Goal: Task Accomplishment & Management: Manage account settings

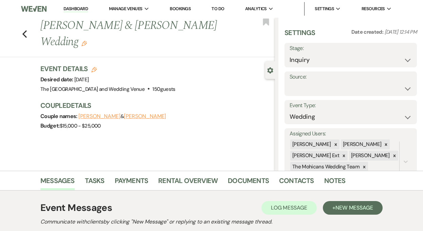
select select "5"
click at [400, 88] on button "Save" at bounding box center [399, 84] width 36 height 14
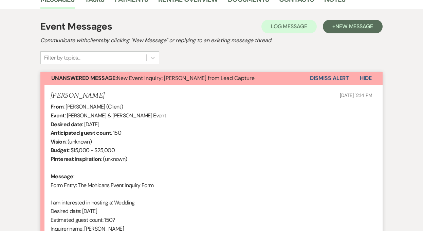
scroll to position [242, 0]
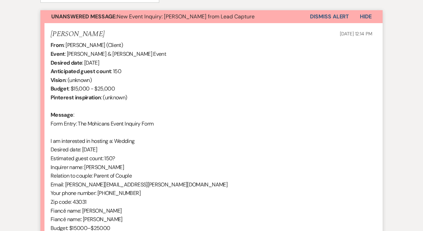
click at [330, 20] on button "Dismiss Alert" at bounding box center [329, 16] width 39 height 13
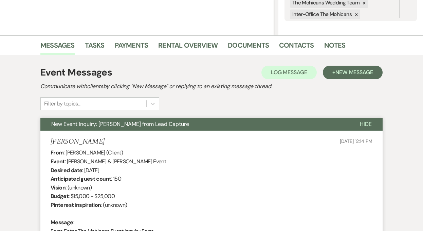
scroll to position [0, 0]
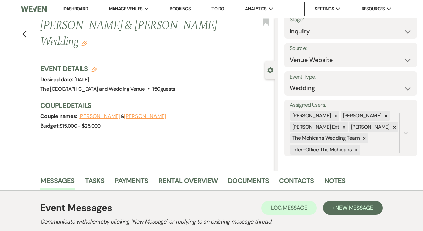
click at [76, 10] on link "Dashboard" at bounding box center [76, 9] width 24 height 6
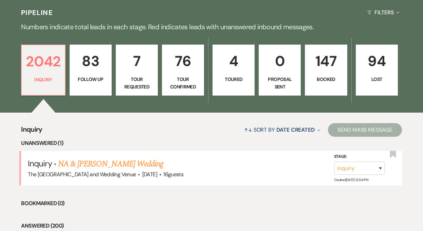
scroll to position [204, 0]
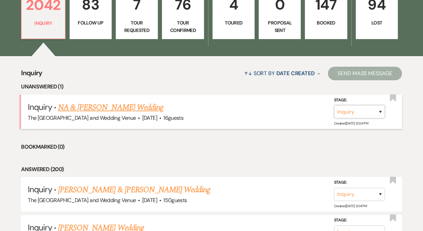
click at [372, 114] on select "Inquiry Follow Up Tour Requested Tour Confirmed Toured Proposal Sent Booked Lost" at bounding box center [359, 111] width 51 height 13
click at [142, 107] on link "NA & [PERSON_NAME] Wedding" at bounding box center [110, 107] width 105 height 12
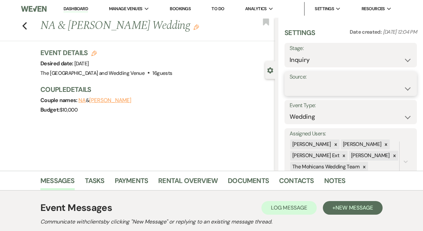
click at [321, 87] on select "Weven Venue Website Instagram Facebook Pinterest Google The Knot Wedding Wire H…" at bounding box center [351, 88] width 122 height 13
select select "5"
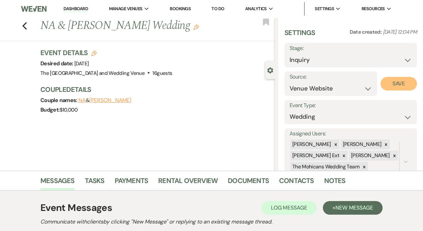
click at [396, 85] on button "Save" at bounding box center [399, 84] width 36 height 14
click at [361, 59] on select "Inquiry Follow Up Tour Requested Tour Confirmed Toured Proposal Sent Booked Lost" at bounding box center [351, 59] width 122 height 13
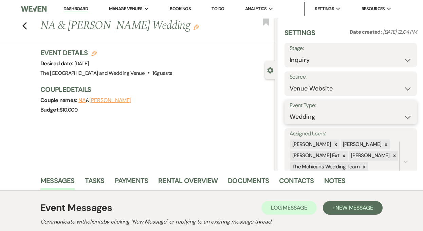
click at [361, 119] on select "Wedding Anniversary Party Baby Shower Bachelorette / Bachelor Party Birthday Pa…" at bounding box center [351, 116] width 122 height 13
select select "9"
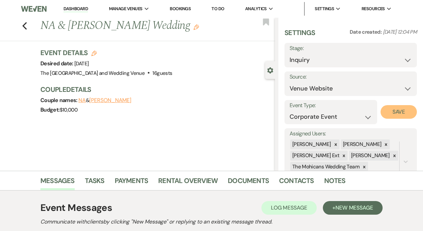
click at [391, 112] on button "Save" at bounding box center [399, 112] width 36 height 14
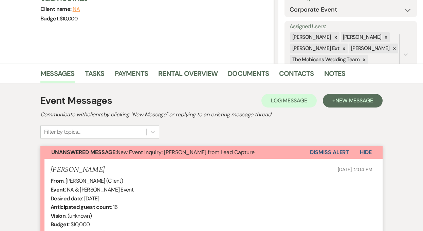
scroll to position [116, 0]
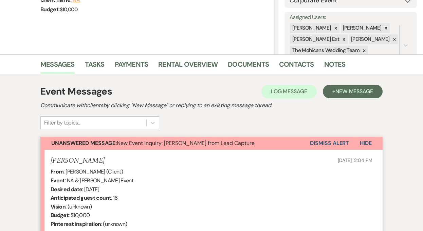
click at [320, 144] on button "Dismiss Alert" at bounding box center [329, 143] width 39 height 13
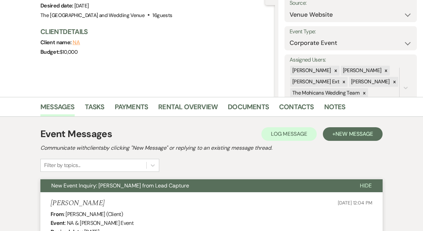
scroll to position [0, 0]
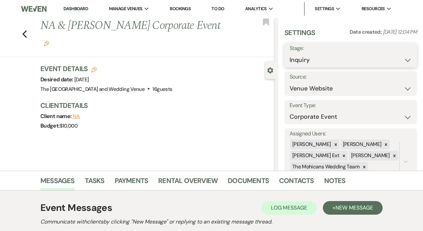
click at [323, 60] on select "Inquiry Follow Up Tour Requested Tour Confirmed Toured Proposal Sent Booked Lost" at bounding box center [351, 59] width 122 height 13
select select "8"
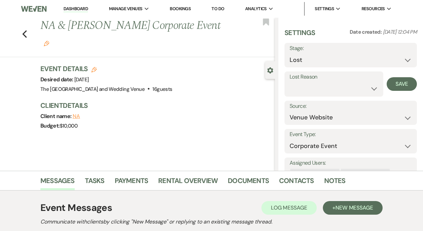
click at [333, 81] on label "Lost Reason" at bounding box center [334, 77] width 89 height 10
click at [333, 85] on select "Booked Elsewhere Budget Date Unavailable No Response Not a Good Match Capacity …" at bounding box center [334, 88] width 89 height 13
select select "10"
click at [395, 84] on button "Save" at bounding box center [402, 84] width 30 height 14
click at [76, 10] on link "Dashboard" at bounding box center [76, 9] width 24 height 6
